Goal: Task Accomplishment & Management: Manage account settings

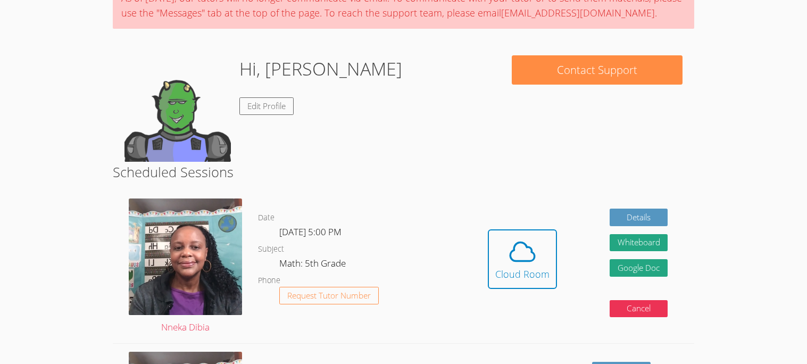
scroll to position [99, 0]
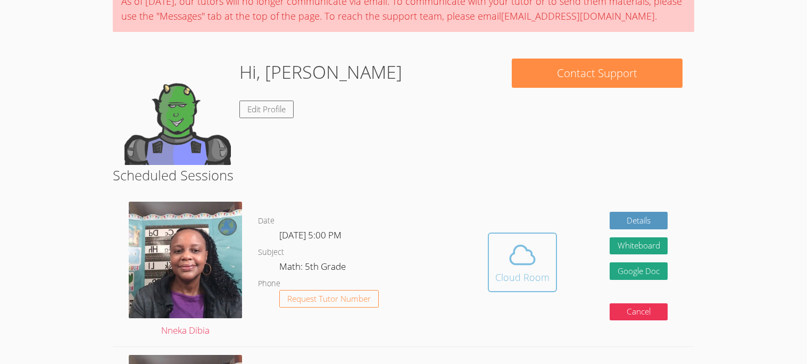
click at [534, 247] on icon at bounding box center [522, 255] width 30 height 30
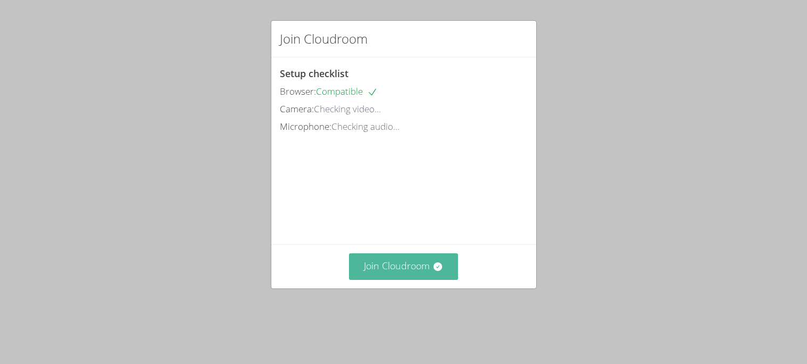
click at [387, 279] on button "Join Cloudroom" at bounding box center [403, 266] width 109 height 26
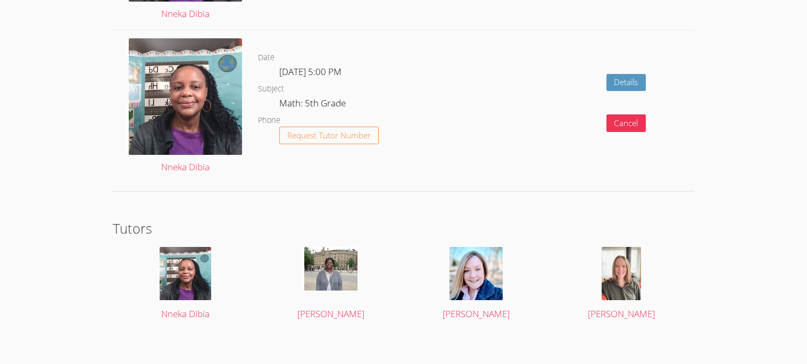
scroll to position [1640, 0]
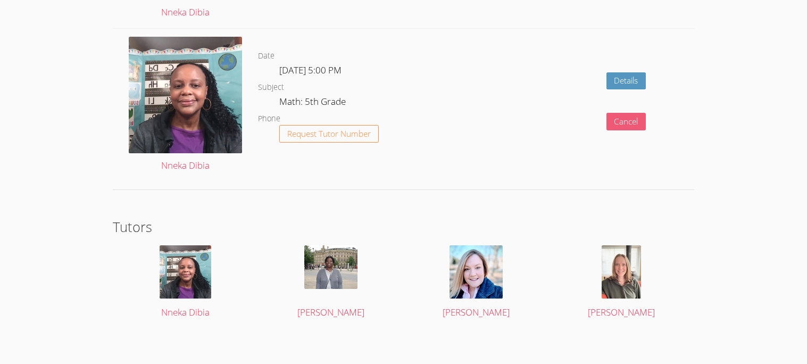
click at [622, 122] on button "Cancel" at bounding box center [626, 122] width 40 height 18
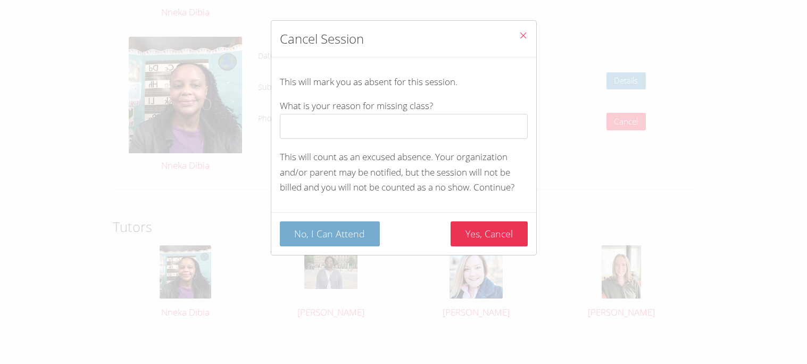
click at [334, 238] on button "No, I Can Attend" at bounding box center [330, 233] width 100 height 25
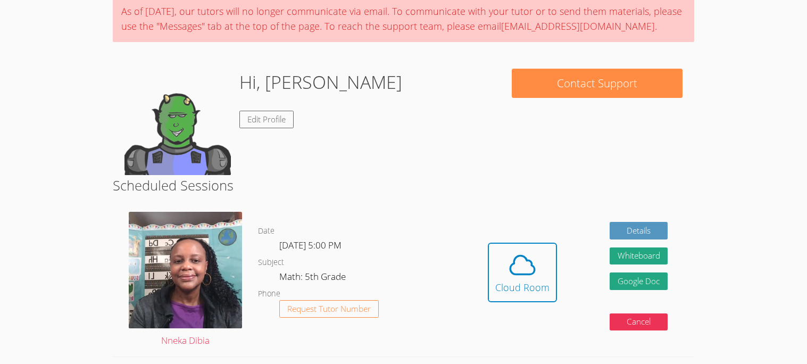
scroll to position [103, 0]
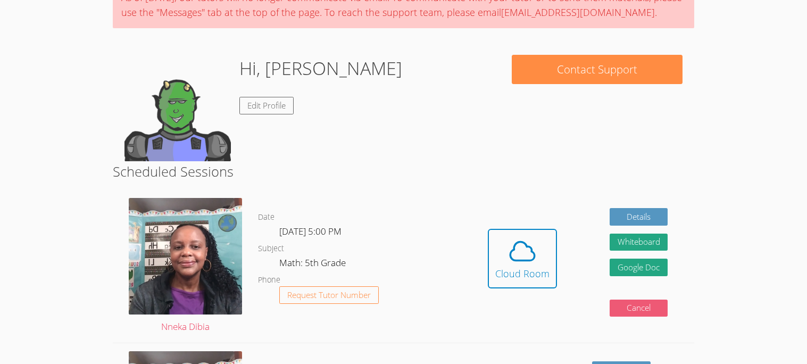
click at [630, 315] on button "Cancel" at bounding box center [638, 308] width 58 height 18
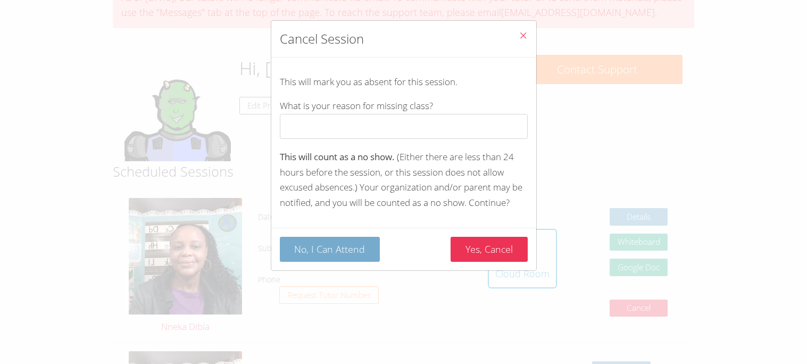
click at [358, 253] on button "No, I Can Attend" at bounding box center [330, 249] width 100 height 25
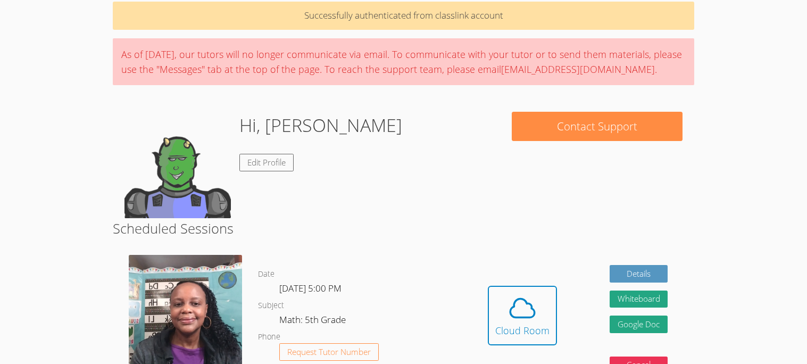
scroll to position [0, 0]
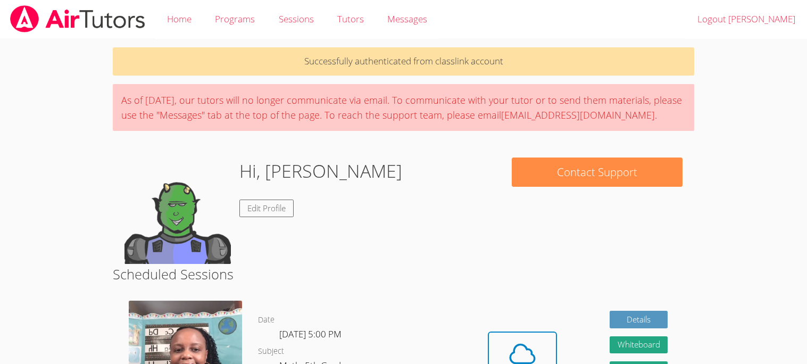
click at [138, 216] on img at bounding box center [177, 210] width 106 height 106
click at [142, 216] on img at bounding box center [177, 210] width 106 height 106
click at [267, 209] on link "Edit Profile" at bounding box center [266, 208] width 54 height 18
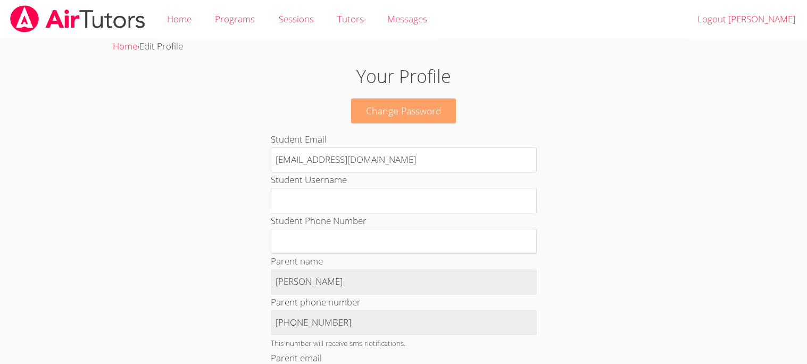
click at [363, 105] on link "Change Password" at bounding box center [403, 110] width 105 height 25
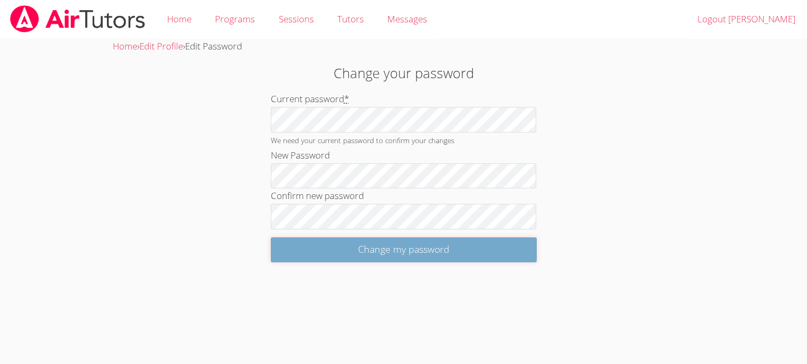
click at [349, 242] on input "Change my password" at bounding box center [404, 249] width 266 height 25
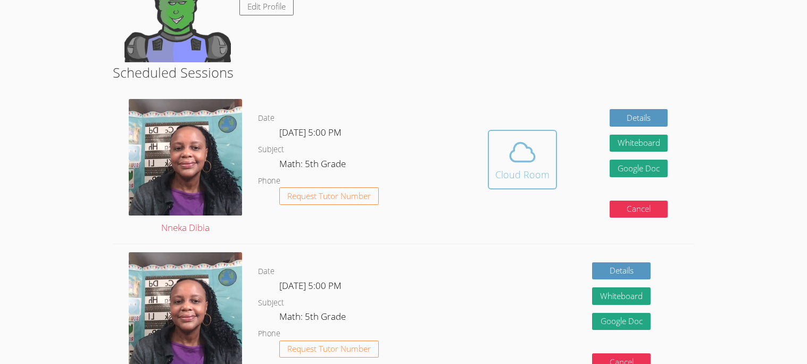
scroll to position [202, 0]
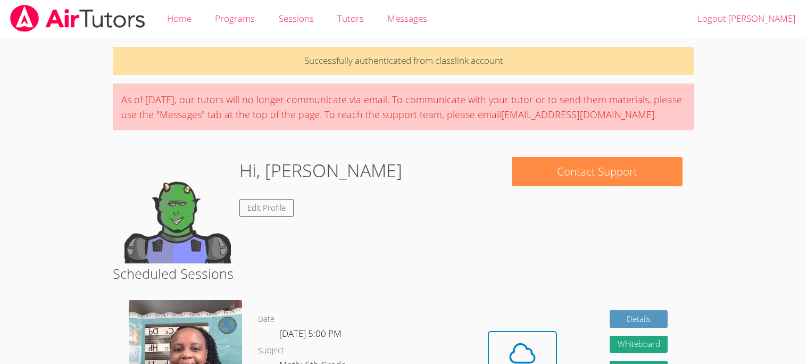
scroll to position [0, 0]
click at [121, 266] on h2 "Scheduled Sessions" at bounding box center [403, 274] width 581 height 20
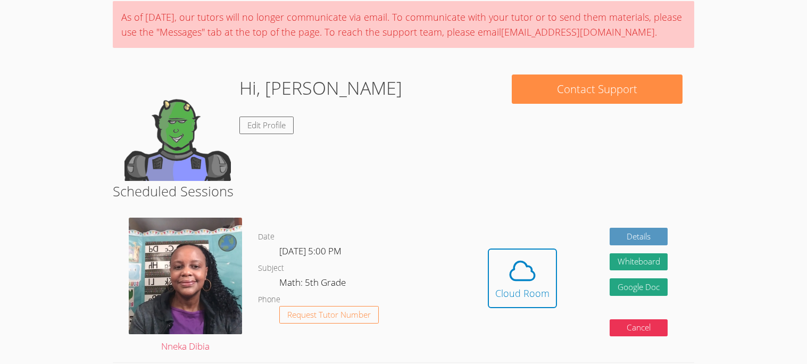
scroll to position [82, 0]
click at [164, 130] on img at bounding box center [177, 128] width 106 height 106
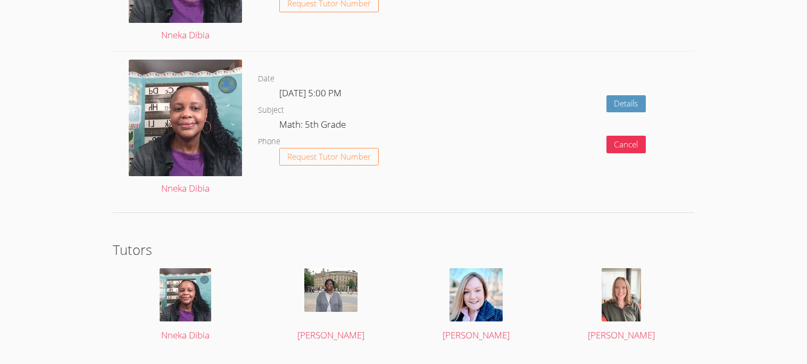
scroll to position [1640, 0]
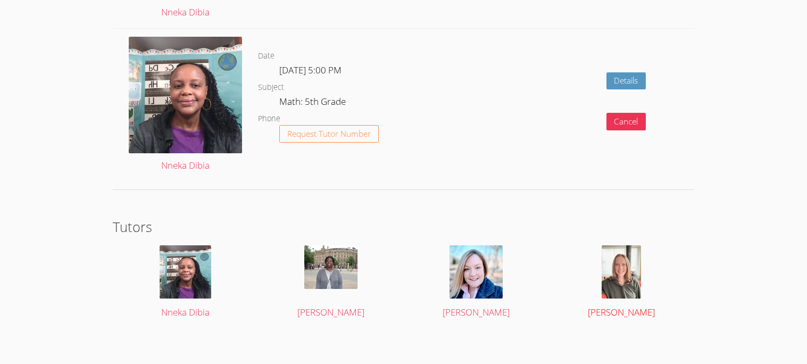
click at [629, 279] on img at bounding box center [620, 271] width 39 height 53
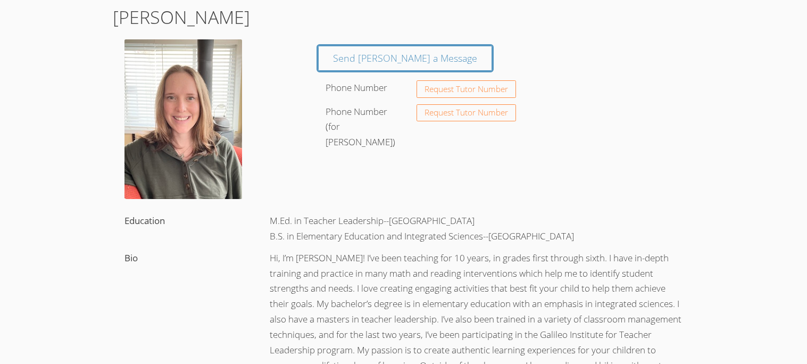
scroll to position [64, 0]
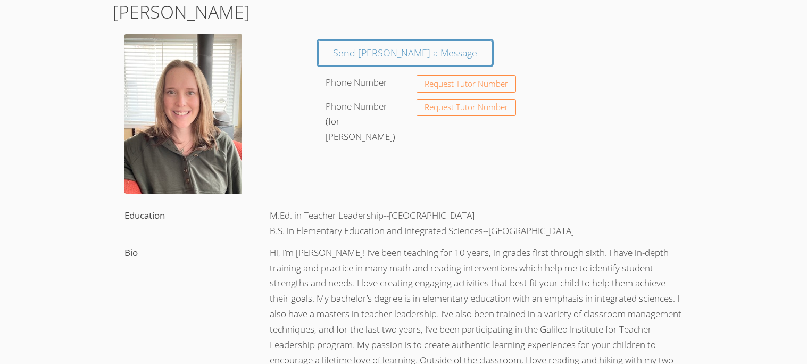
click at [138, 174] on img at bounding box center [182, 113] width 117 height 159
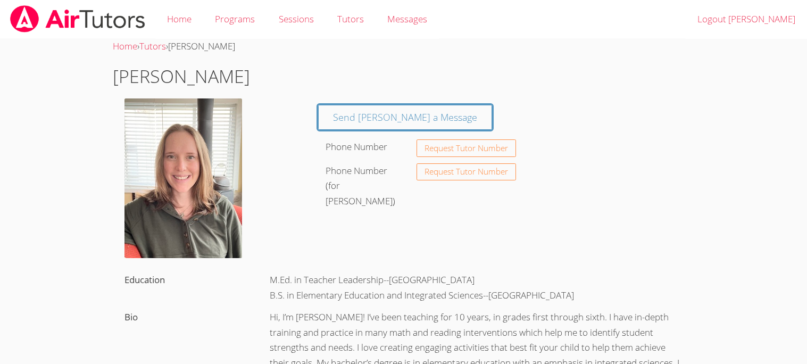
scroll to position [5, 0]
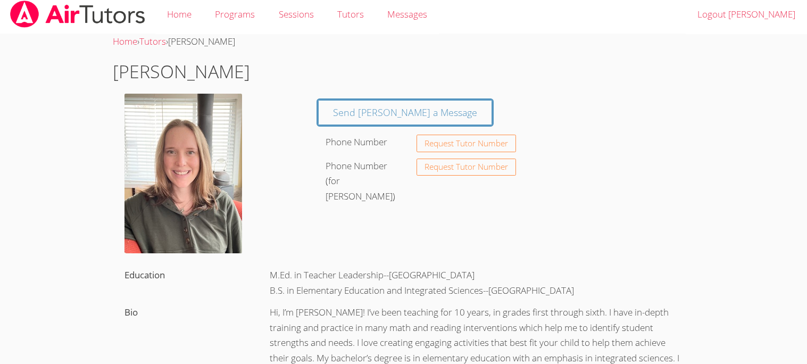
click at [119, 153] on div at bounding box center [210, 176] width 194 height 164
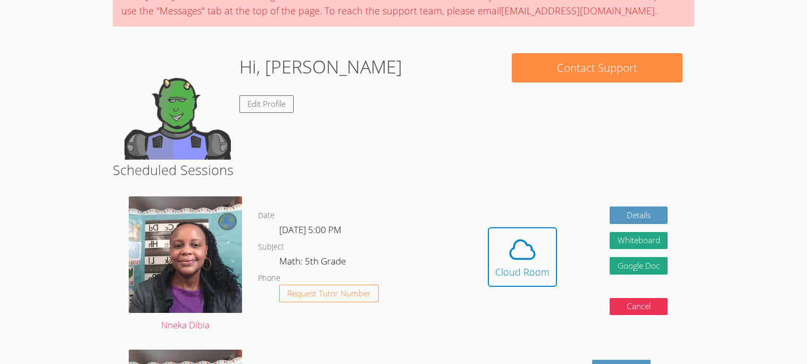
scroll to position [95, 0]
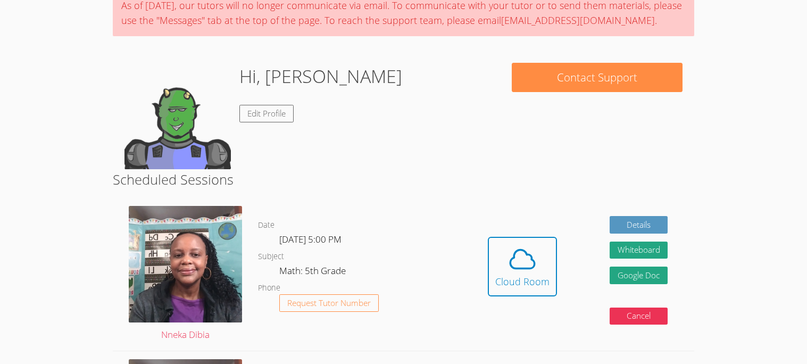
click at [202, 115] on img at bounding box center [177, 116] width 106 height 106
click at [270, 127] on div "Hi, Sebastian Edit Profile" at bounding box center [320, 116] width 163 height 106
click at [266, 113] on link "Edit Profile" at bounding box center [266, 114] width 54 height 18
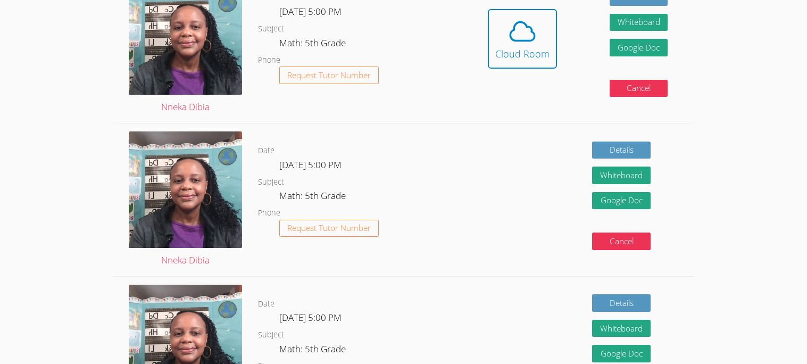
scroll to position [323, 0]
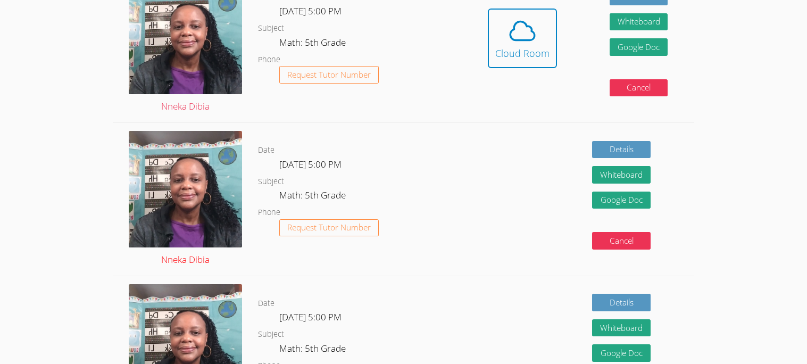
click at [150, 199] on img at bounding box center [185, 189] width 113 height 116
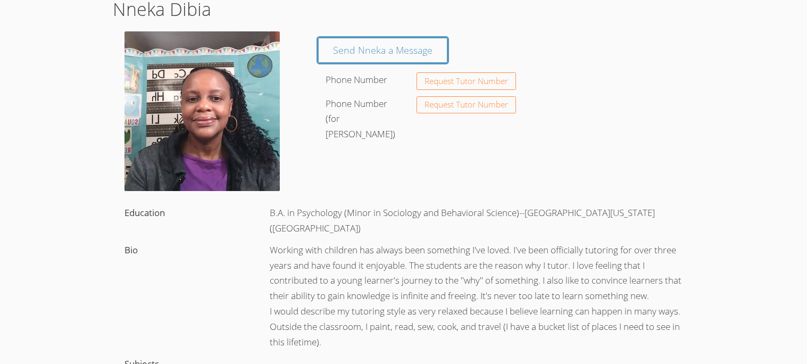
scroll to position [66, 0]
click at [34, 131] on body "Home Programs Sessions Tutors Messages Logout Sebastian Home › Tutors › Nneka D…" at bounding box center [403, 116] width 807 height 364
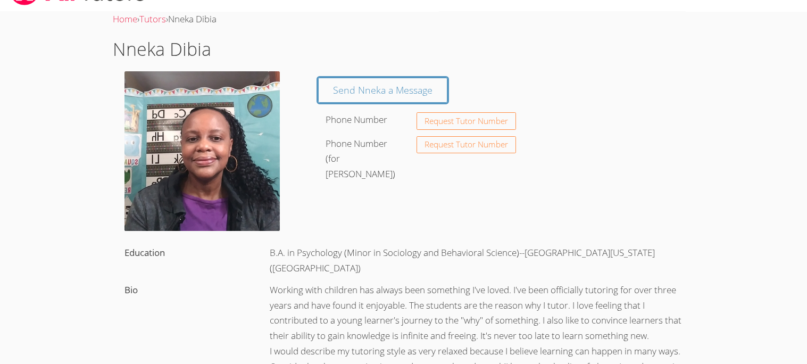
scroll to position [7, 0]
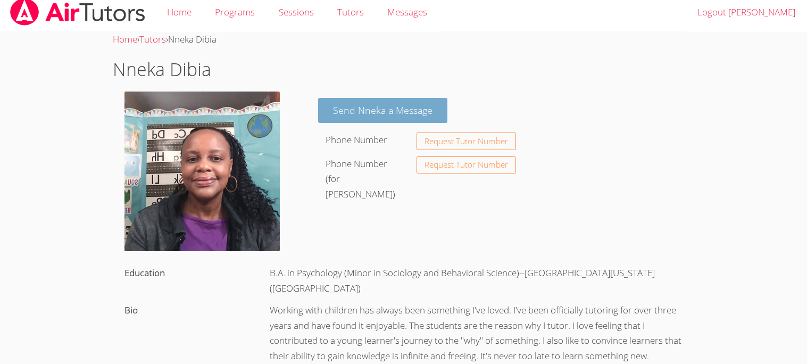
click at [404, 106] on link "Send Nneka a Message" at bounding box center [382, 110] width 129 height 25
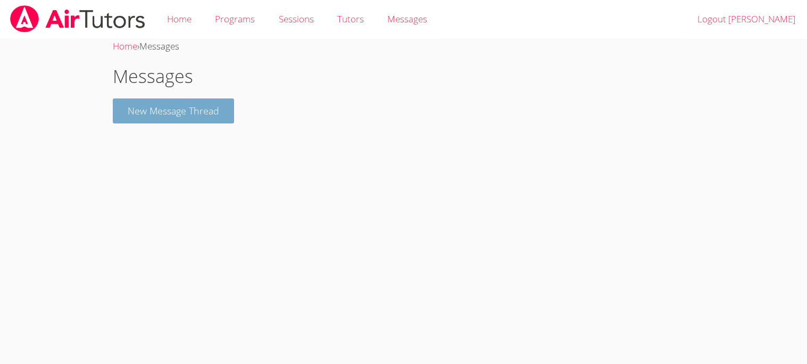
click at [115, 115] on button "New Message Thread" at bounding box center [173, 110] width 121 height 25
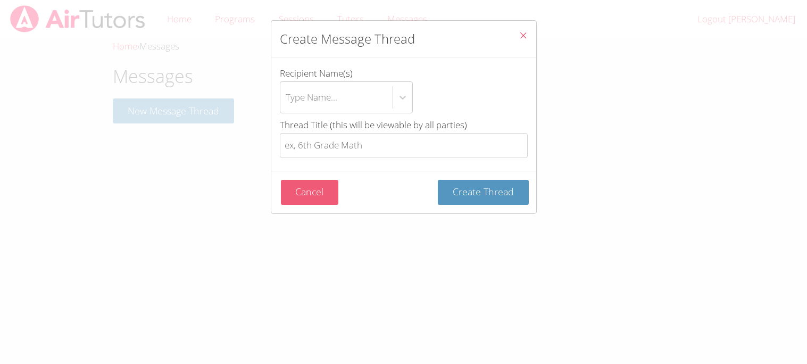
click at [328, 200] on button "Cancel" at bounding box center [310, 192] width 58 height 25
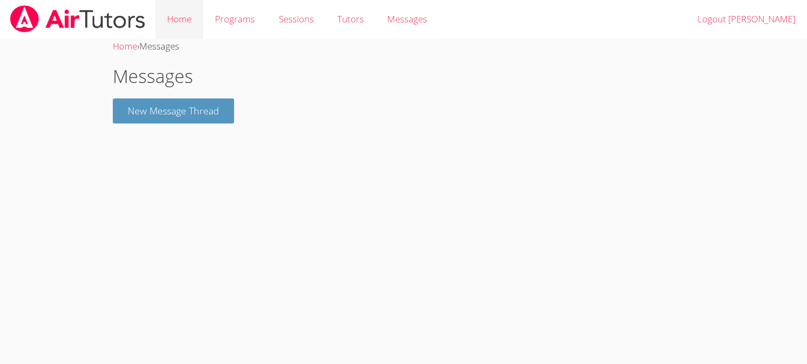
click at [185, 26] on link "Home" at bounding box center [179, 19] width 48 height 39
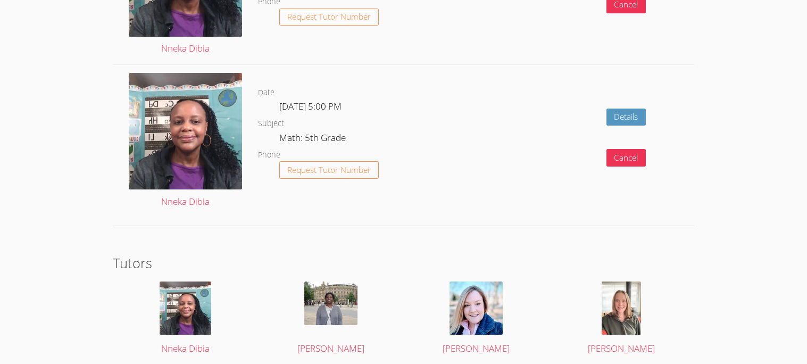
scroll to position [1564, 0]
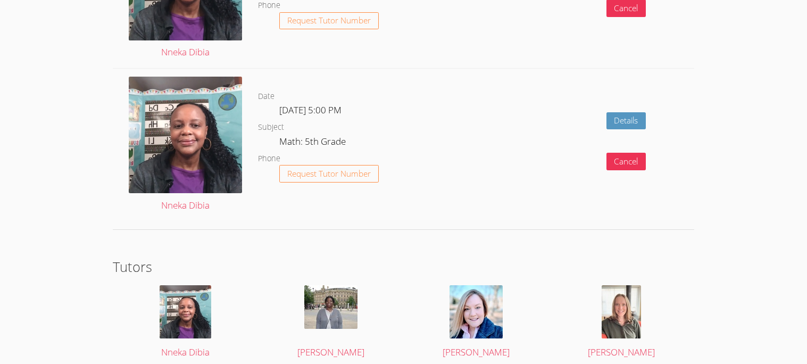
click at [563, 78] on div "Details Cancel" at bounding box center [577, 145] width 232 height 153
click at [565, 79] on div "Details Cancel" at bounding box center [577, 145] width 232 height 153
click at [565, 82] on div "Details Cancel" at bounding box center [577, 145] width 232 height 153
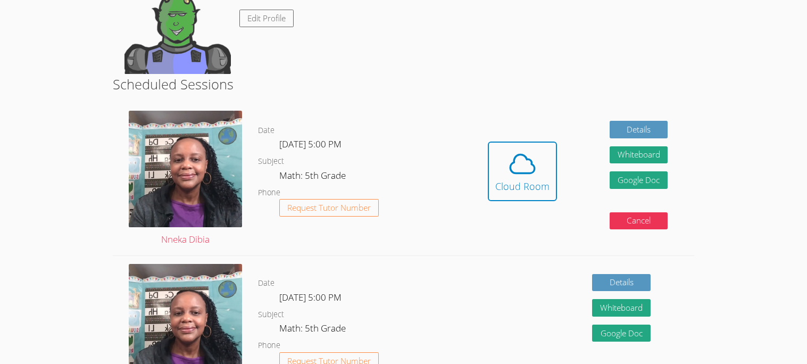
scroll to position [158, 0]
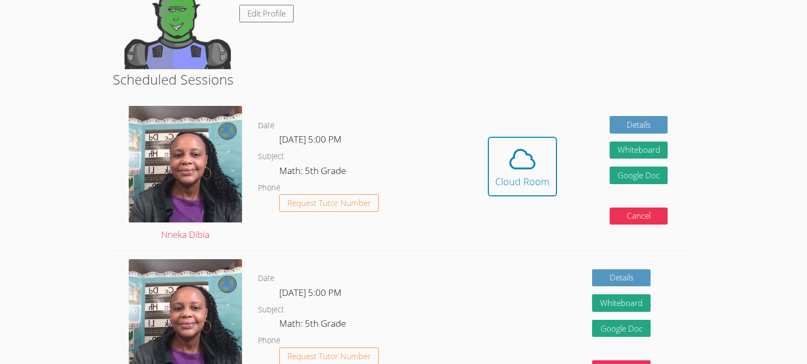
click at [620, 224] on div "Cancel" at bounding box center [638, 220] width 58 height 26
click at [622, 217] on button "Cancel" at bounding box center [638, 216] width 58 height 18
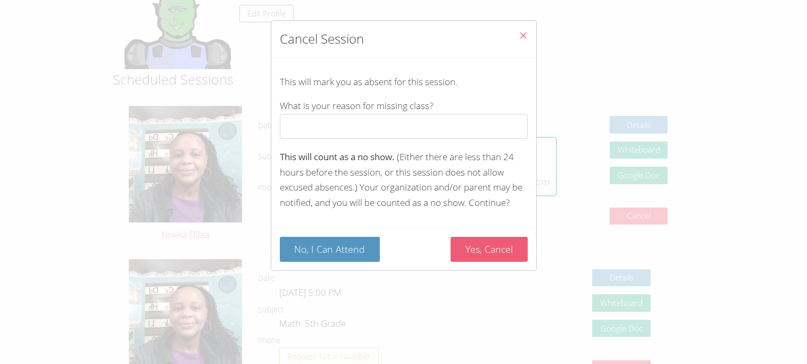
click at [494, 248] on button "Yes, Cancel" at bounding box center [488, 249] width 77 height 25
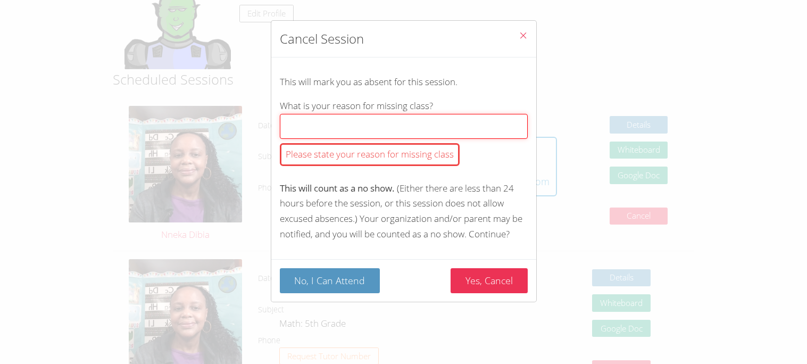
click at [423, 116] on input "What is your reason for missing class? Please state your reason for missing cla…" at bounding box center [404, 126] width 248 height 25
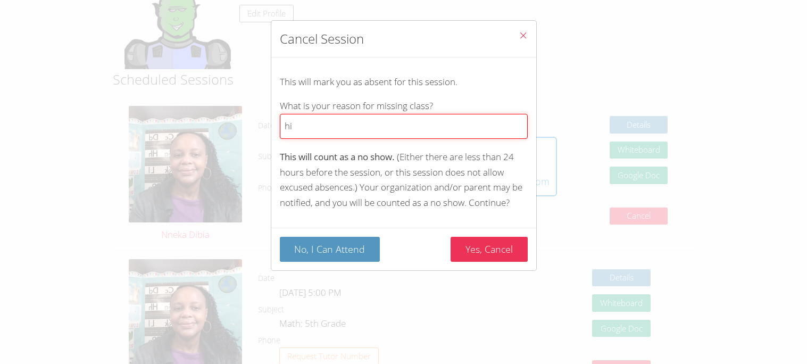
type input "hi"
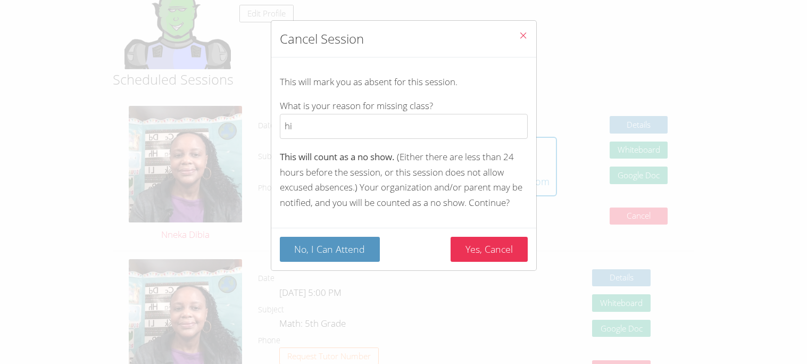
click at [524, 41] on span "Close" at bounding box center [522, 36] width 9 height 12
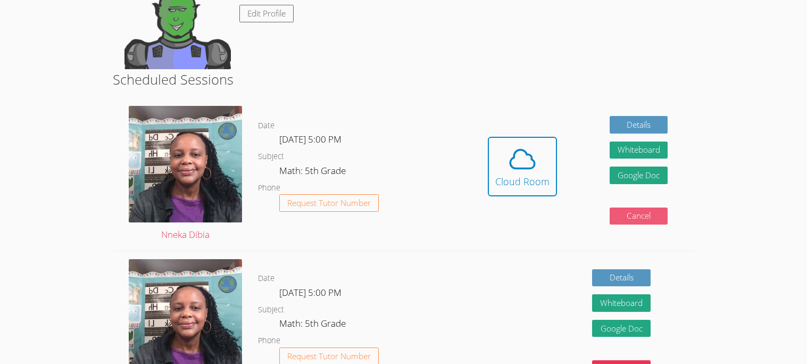
click at [642, 213] on button "Cancel" at bounding box center [638, 216] width 58 height 18
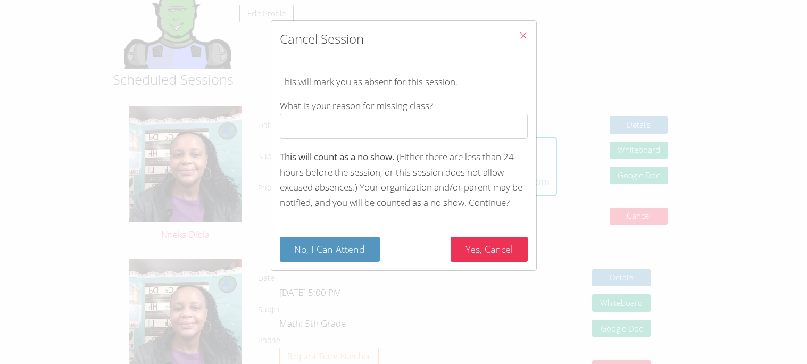
click at [531, 31] on button "Close" at bounding box center [523, 37] width 26 height 32
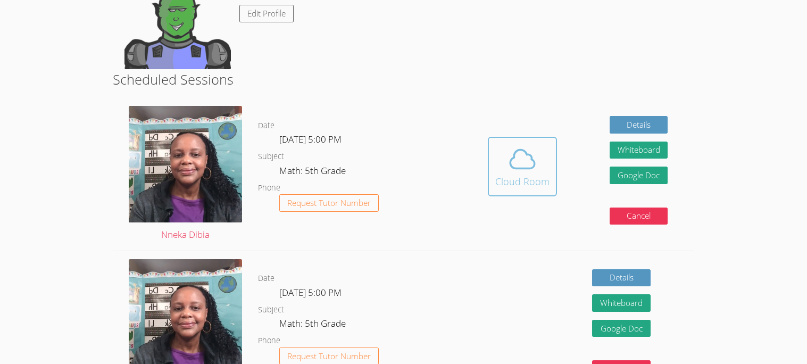
click at [524, 169] on icon at bounding box center [522, 159] width 30 height 30
click at [772, 206] on html "Home Programs Sessions Tutors Messages Logout Sebastian As of Saturday, March 2…" at bounding box center [403, 24] width 807 height 364
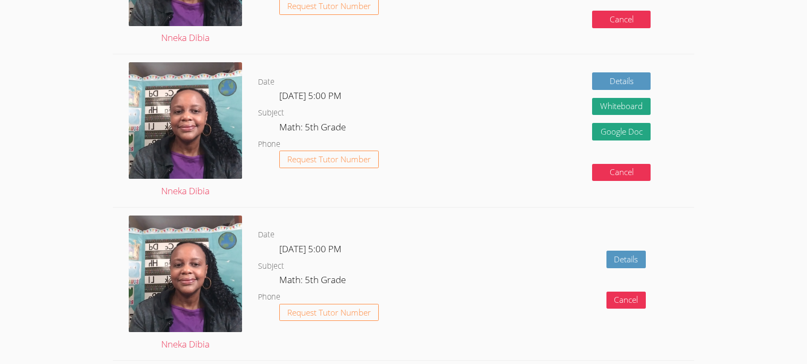
scroll to position [660, 0]
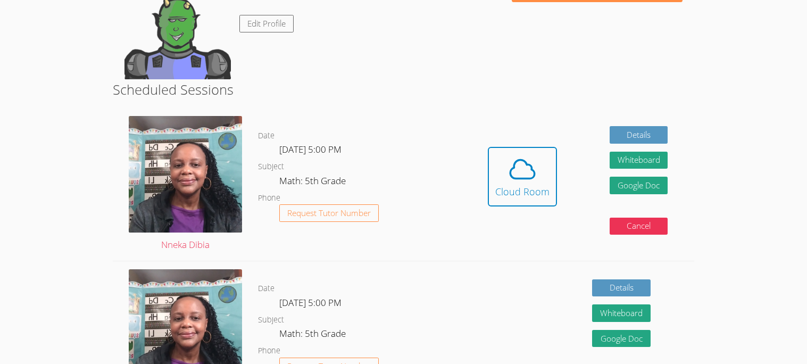
scroll to position [153, 0]
